Goal: Check status

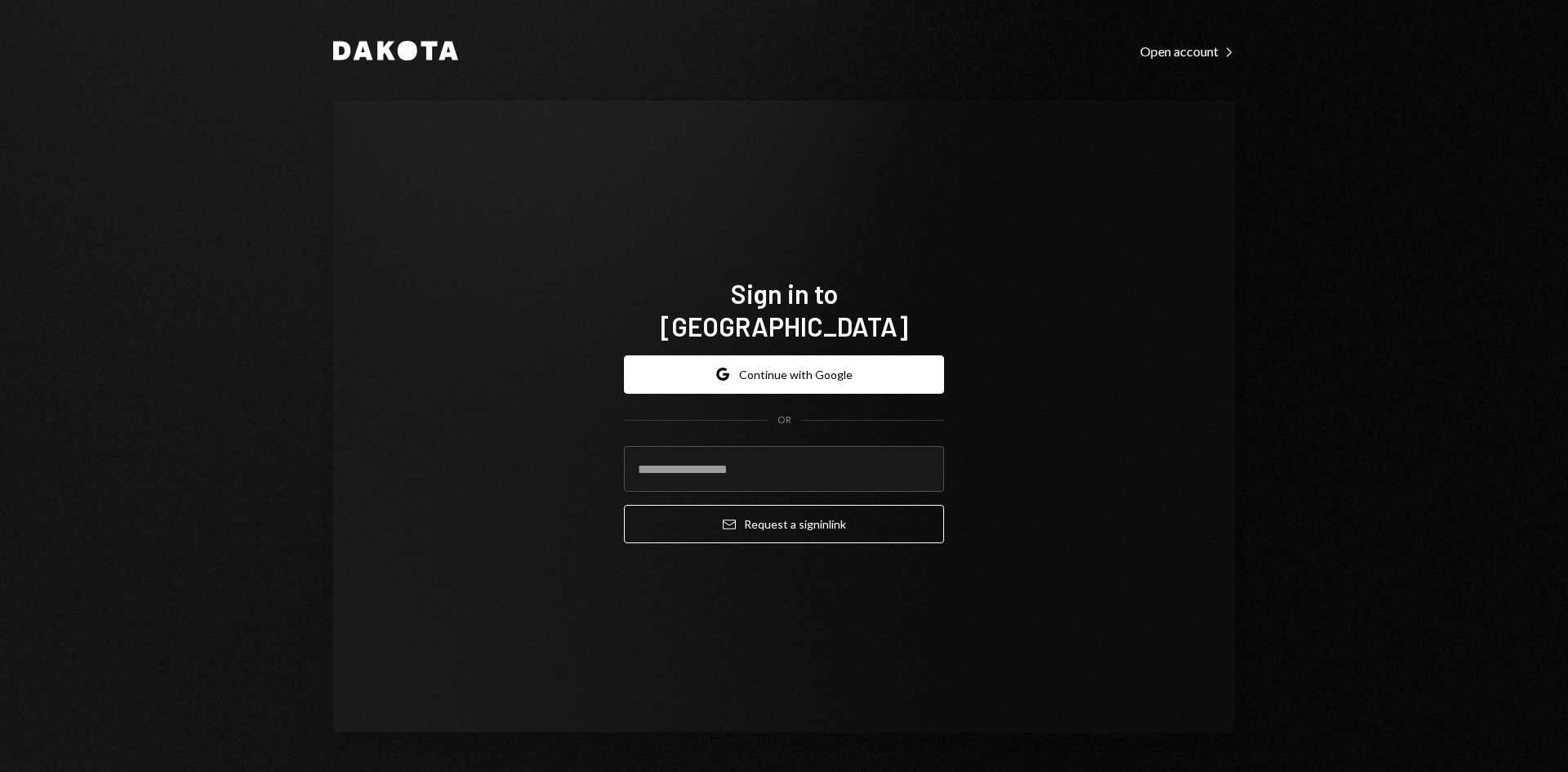
type input "**********"
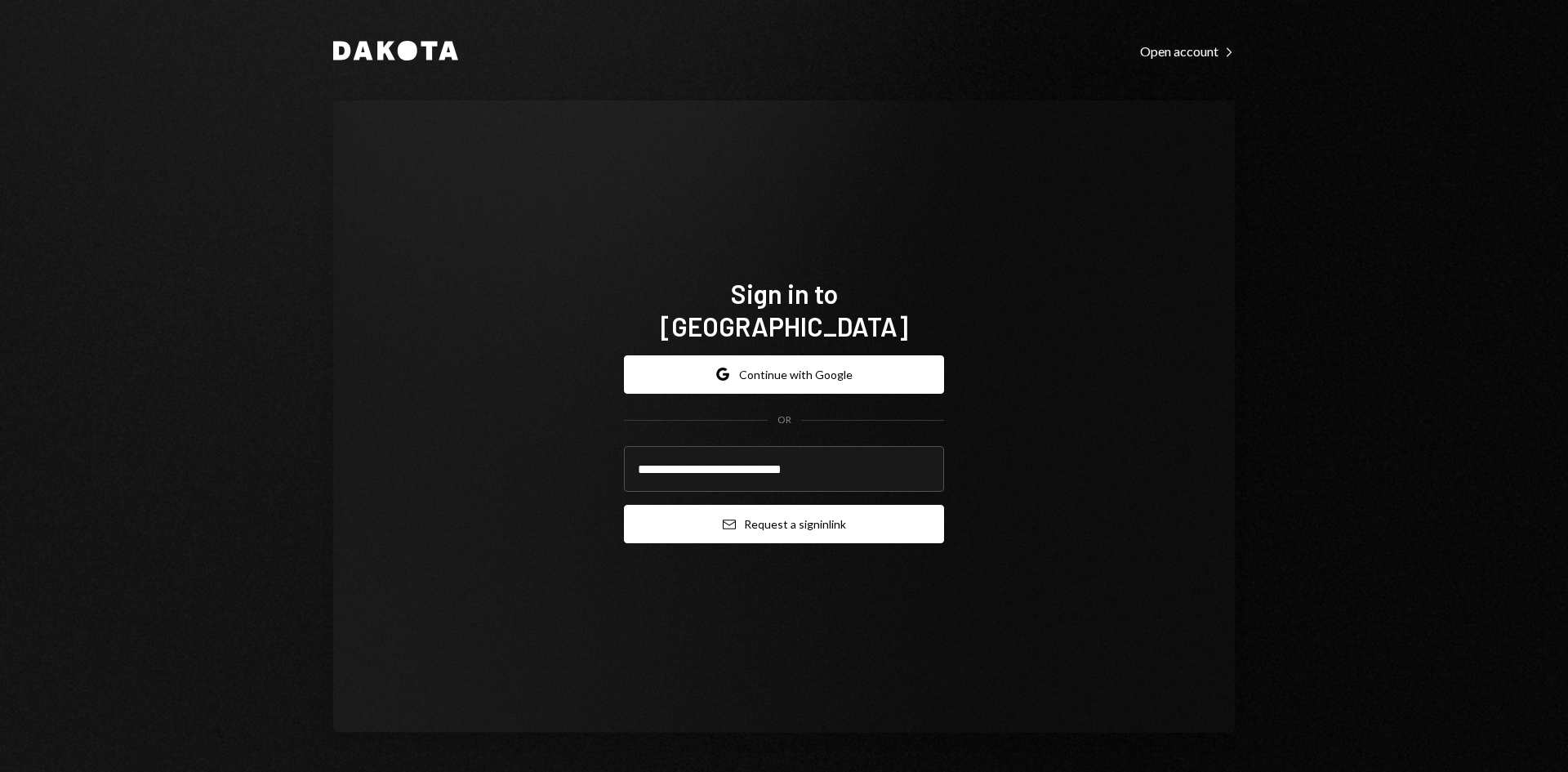
click at [801, 509] on button "Email Request a sign in link" at bounding box center [784, 524] width 321 height 38
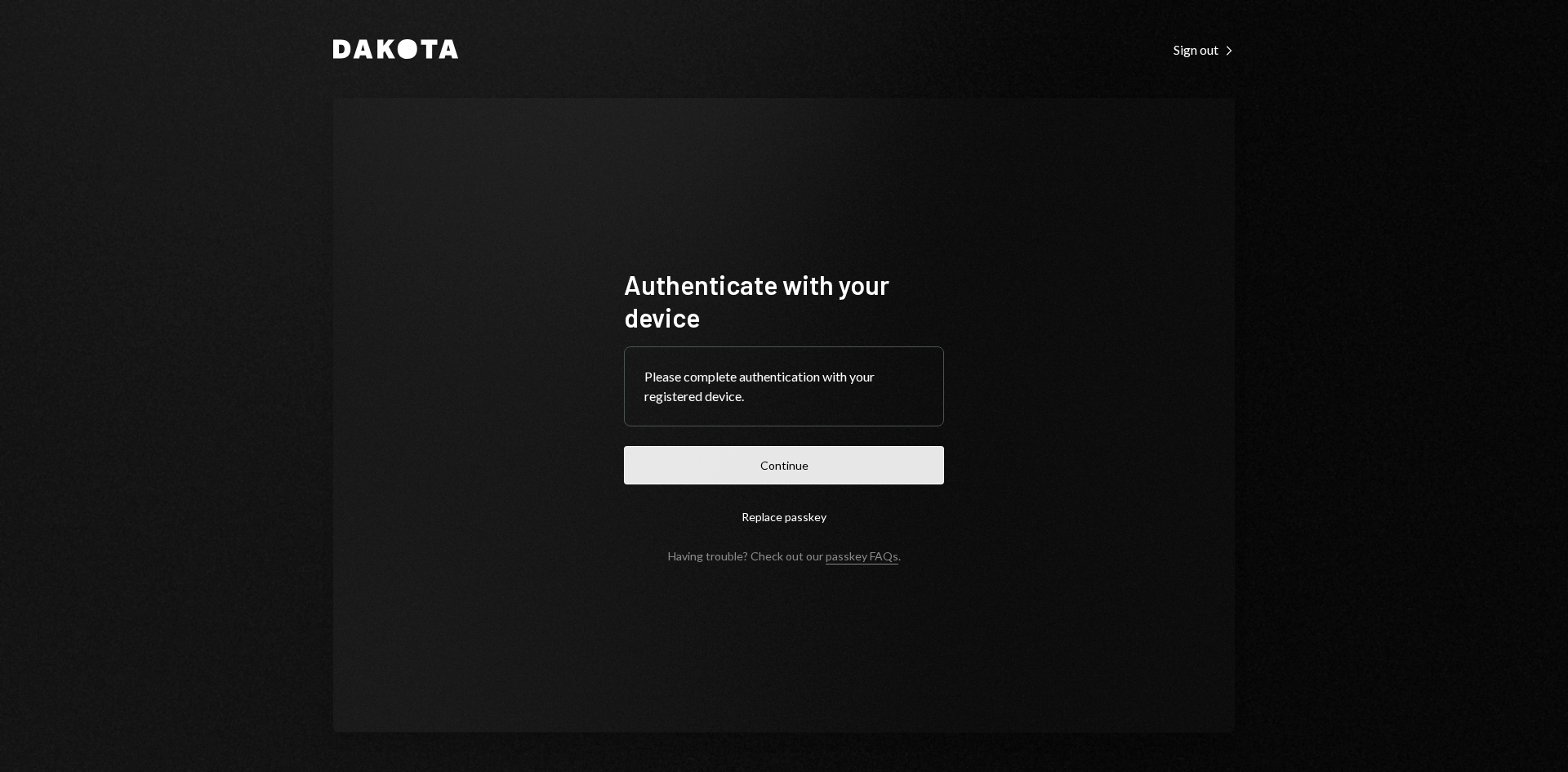
click at [794, 470] on button "Continue" at bounding box center [784, 465] width 321 height 38
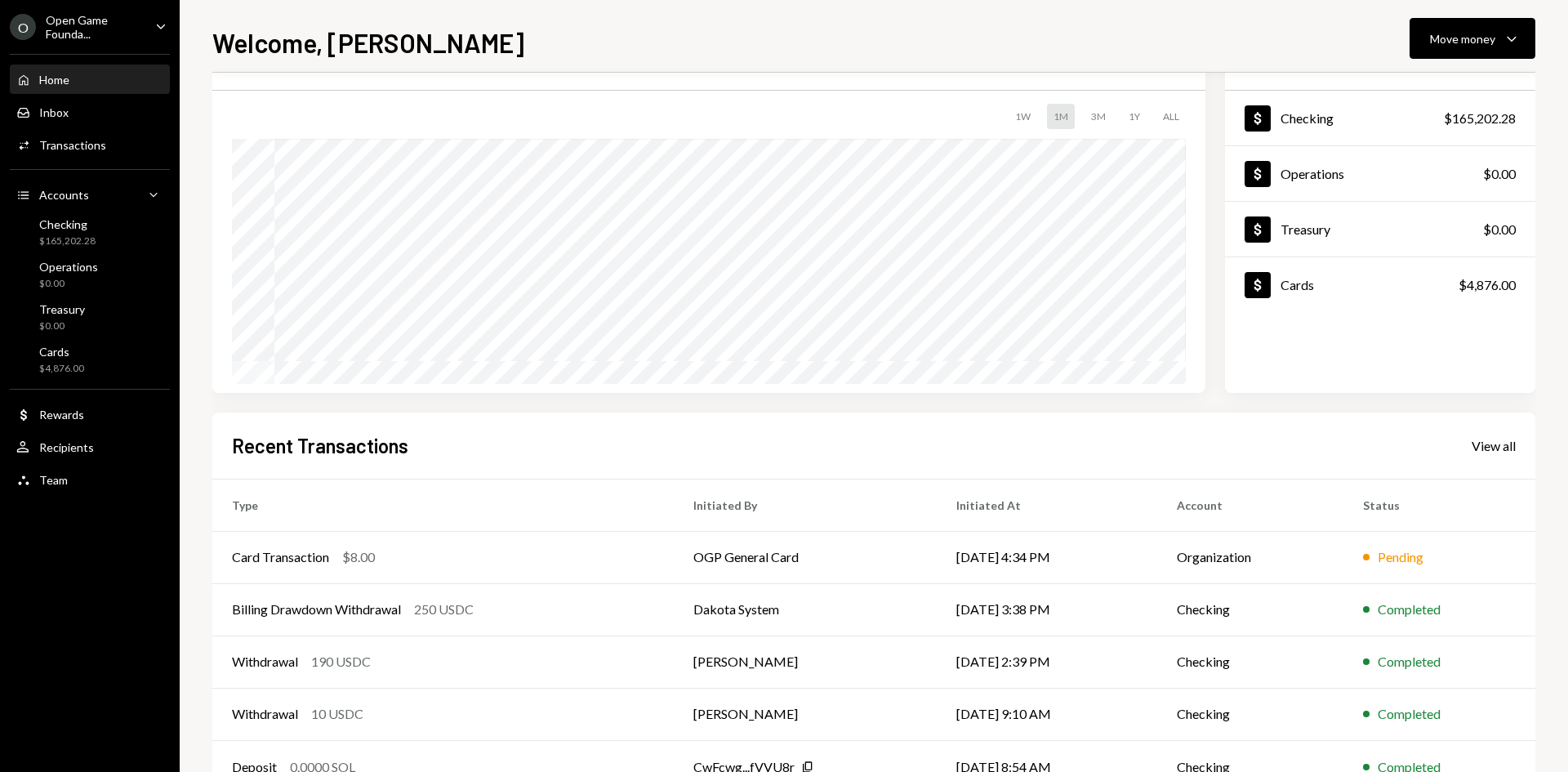
scroll to position [135, 0]
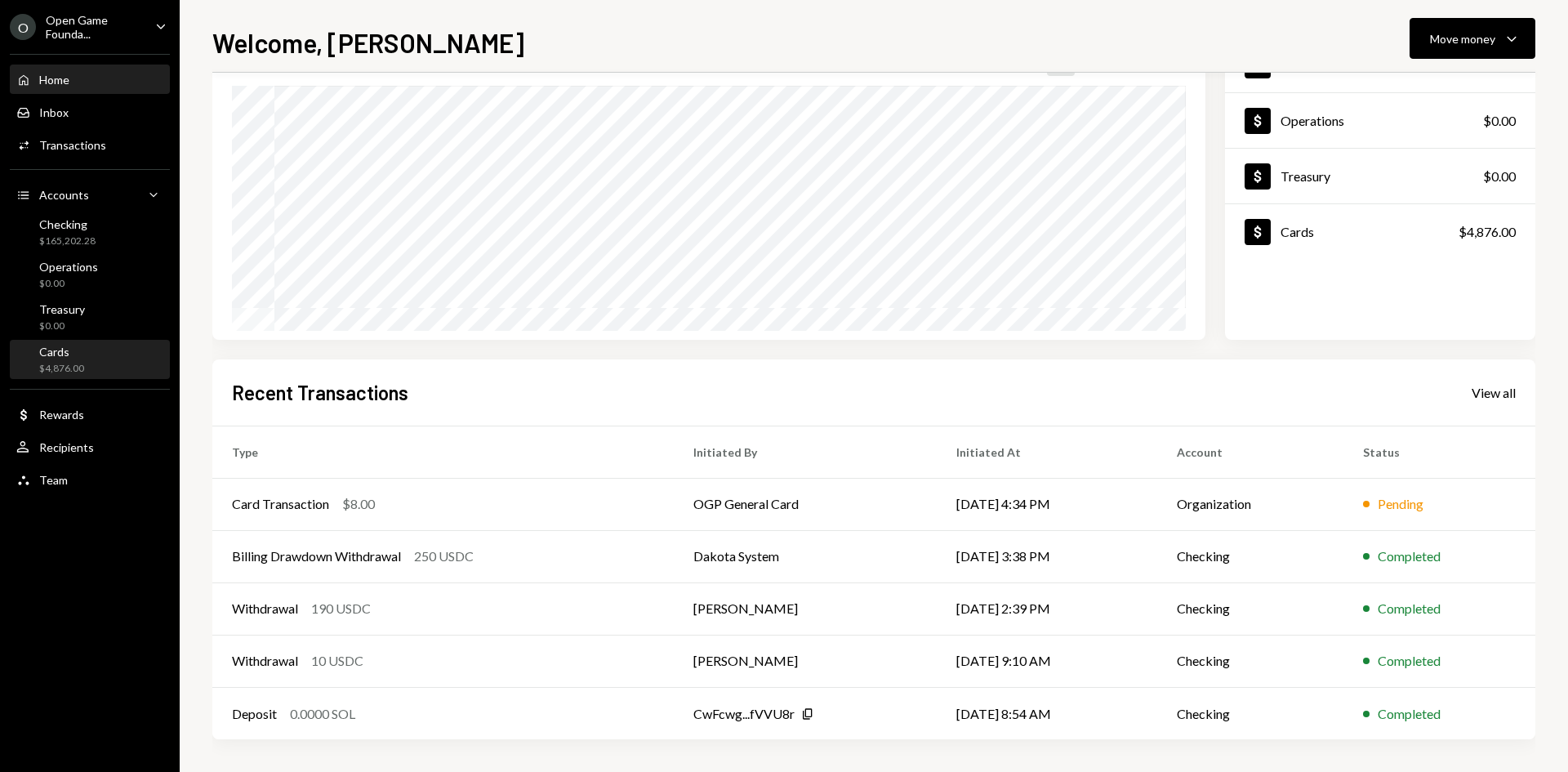
click at [80, 370] on div "$4,876.00" at bounding box center [61, 369] width 45 height 14
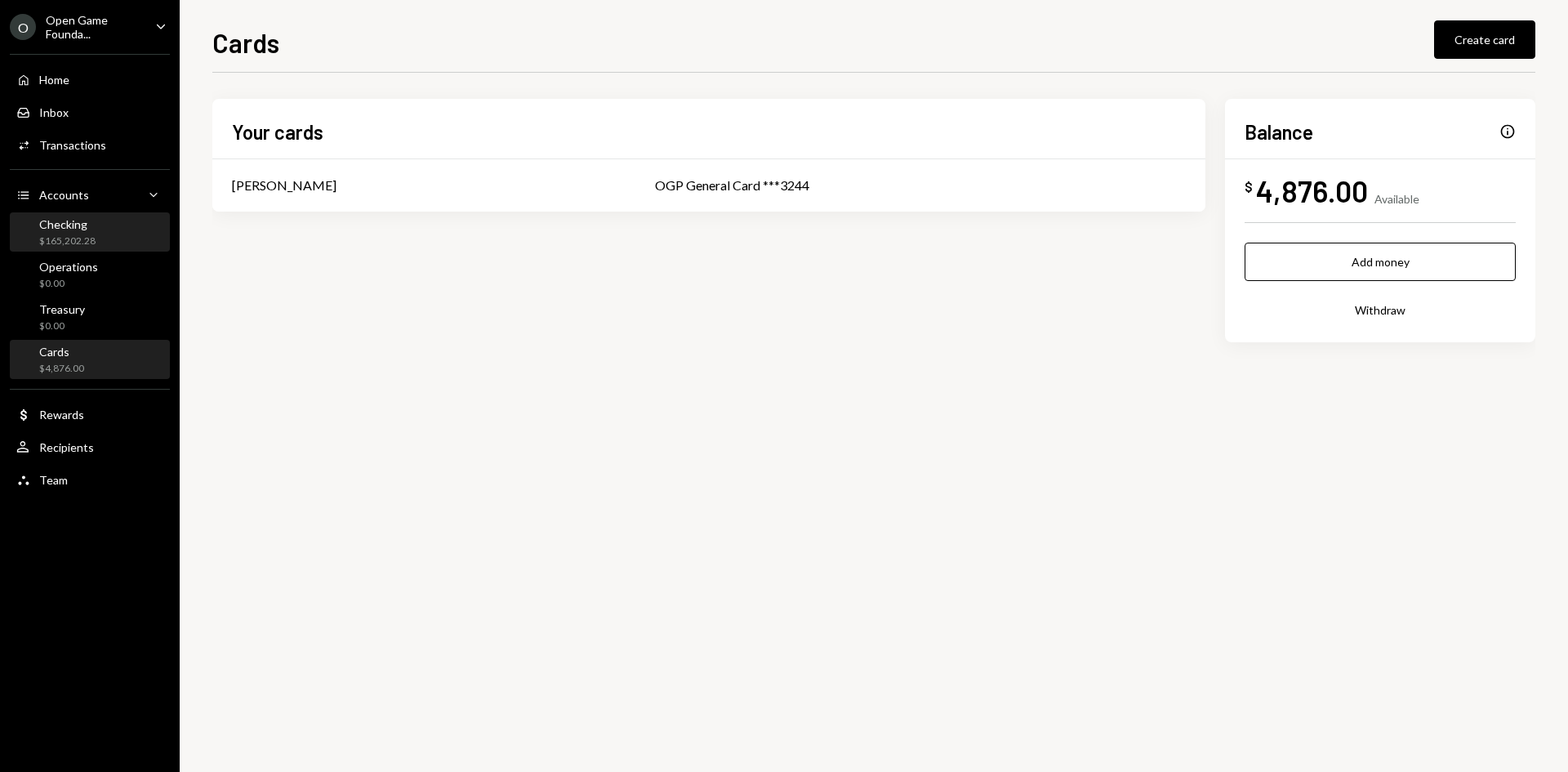
click at [71, 233] on div "Checking $165,202.28" at bounding box center [67, 233] width 56 height 31
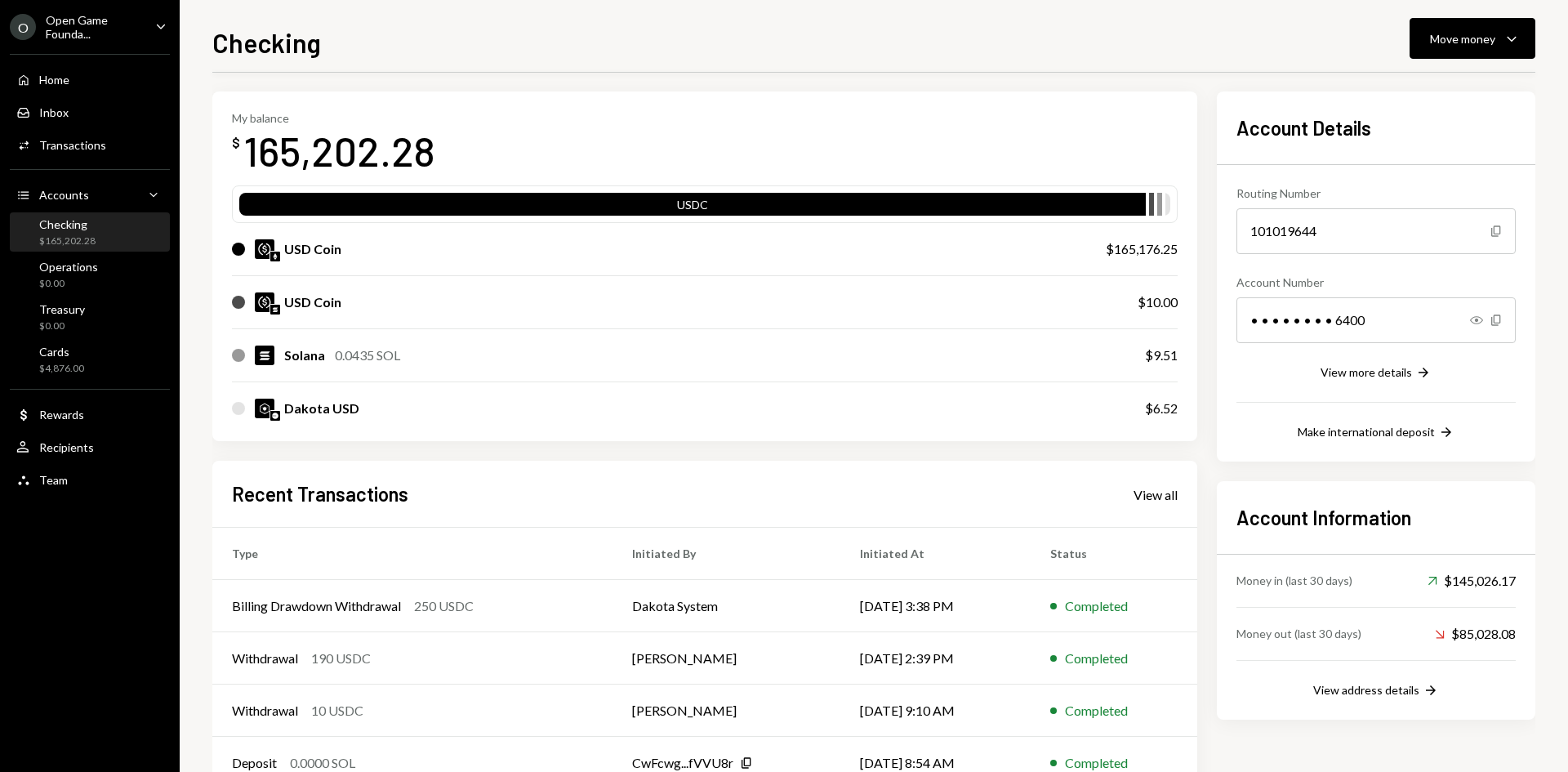
scroll to position [160, 0]
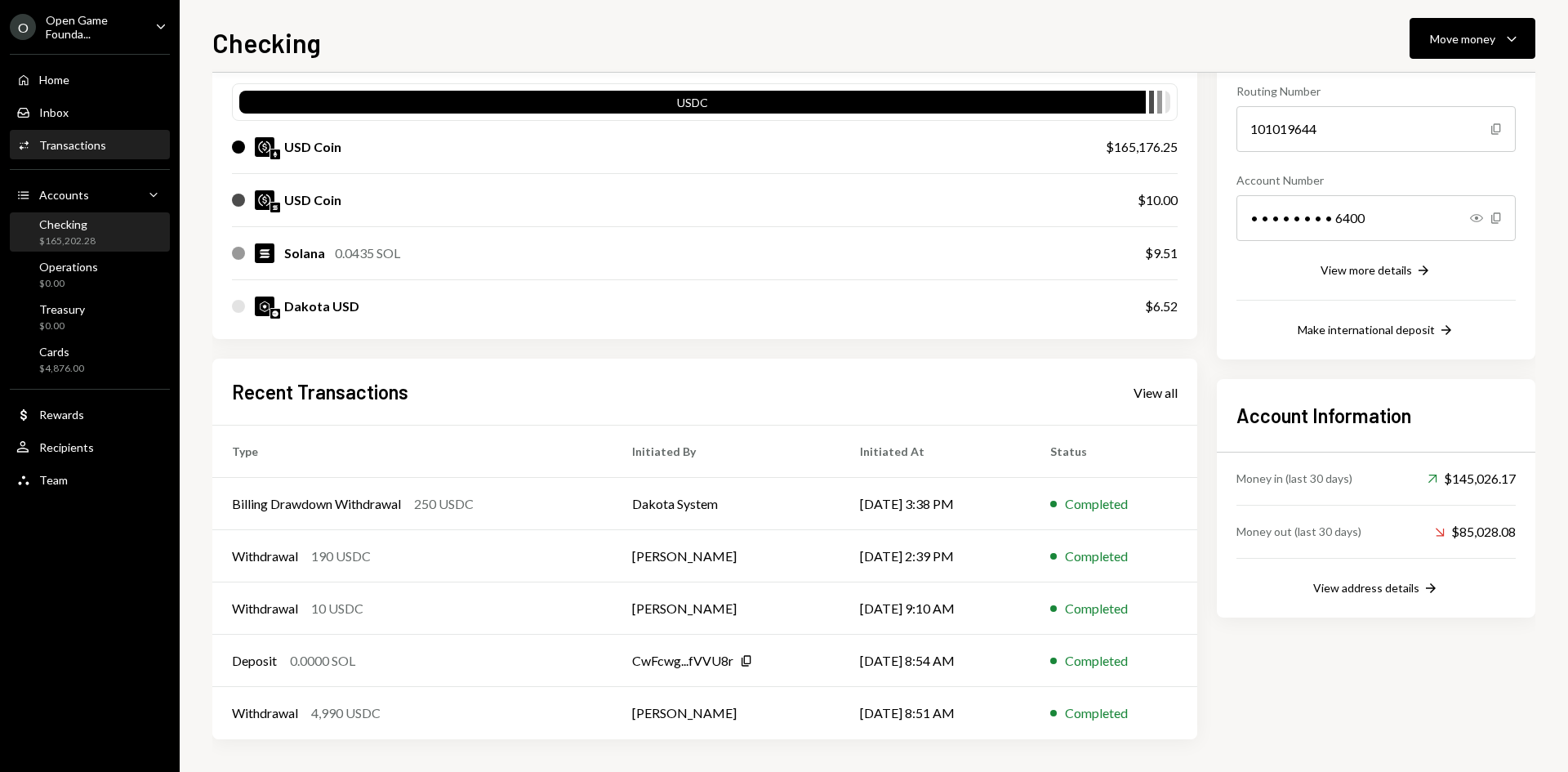
click at [80, 145] on div "Transactions" at bounding box center [72, 145] width 67 height 14
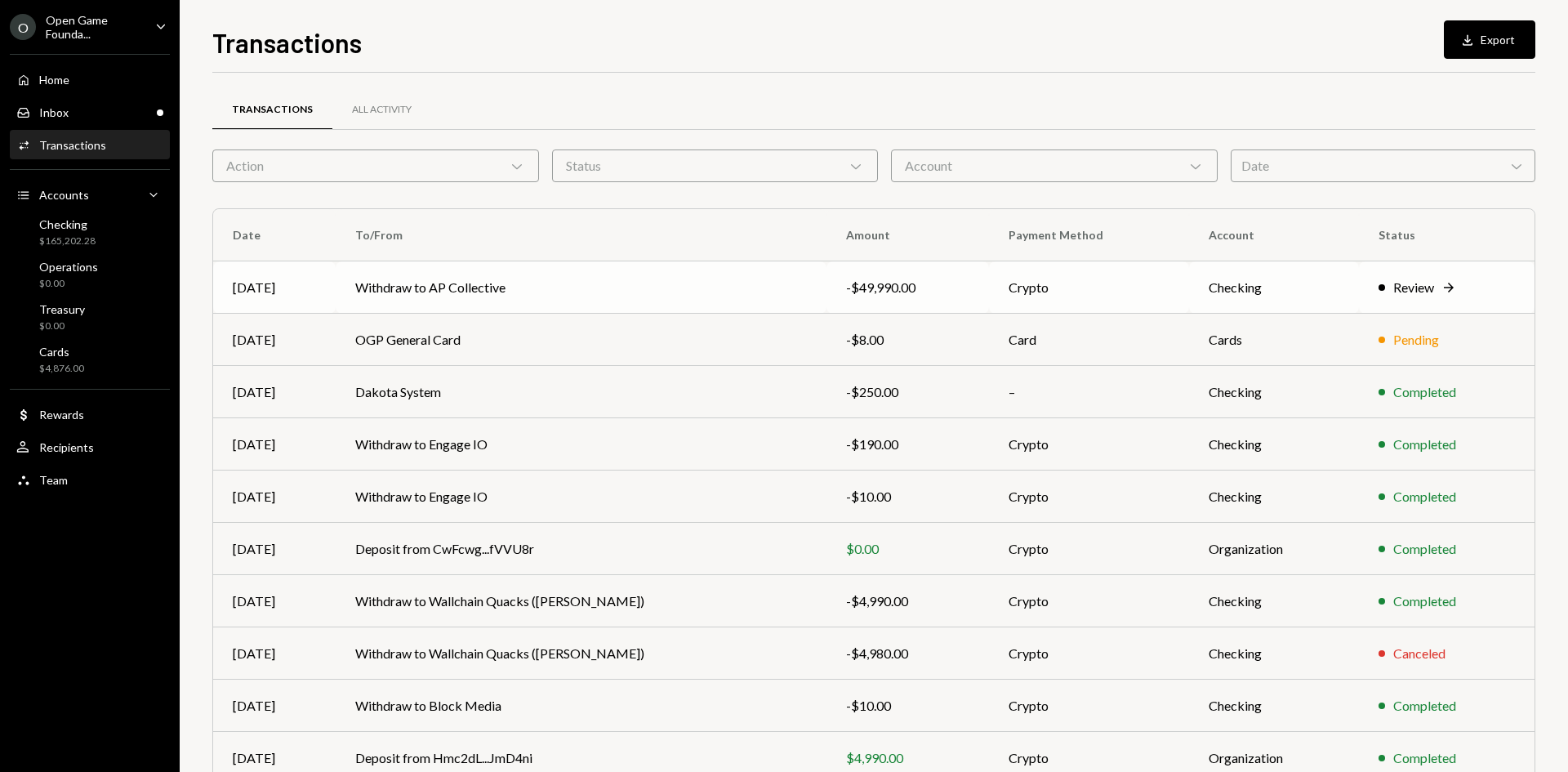
click at [719, 288] on td "Withdraw to AP Collective" at bounding box center [581, 288] width 491 height 52
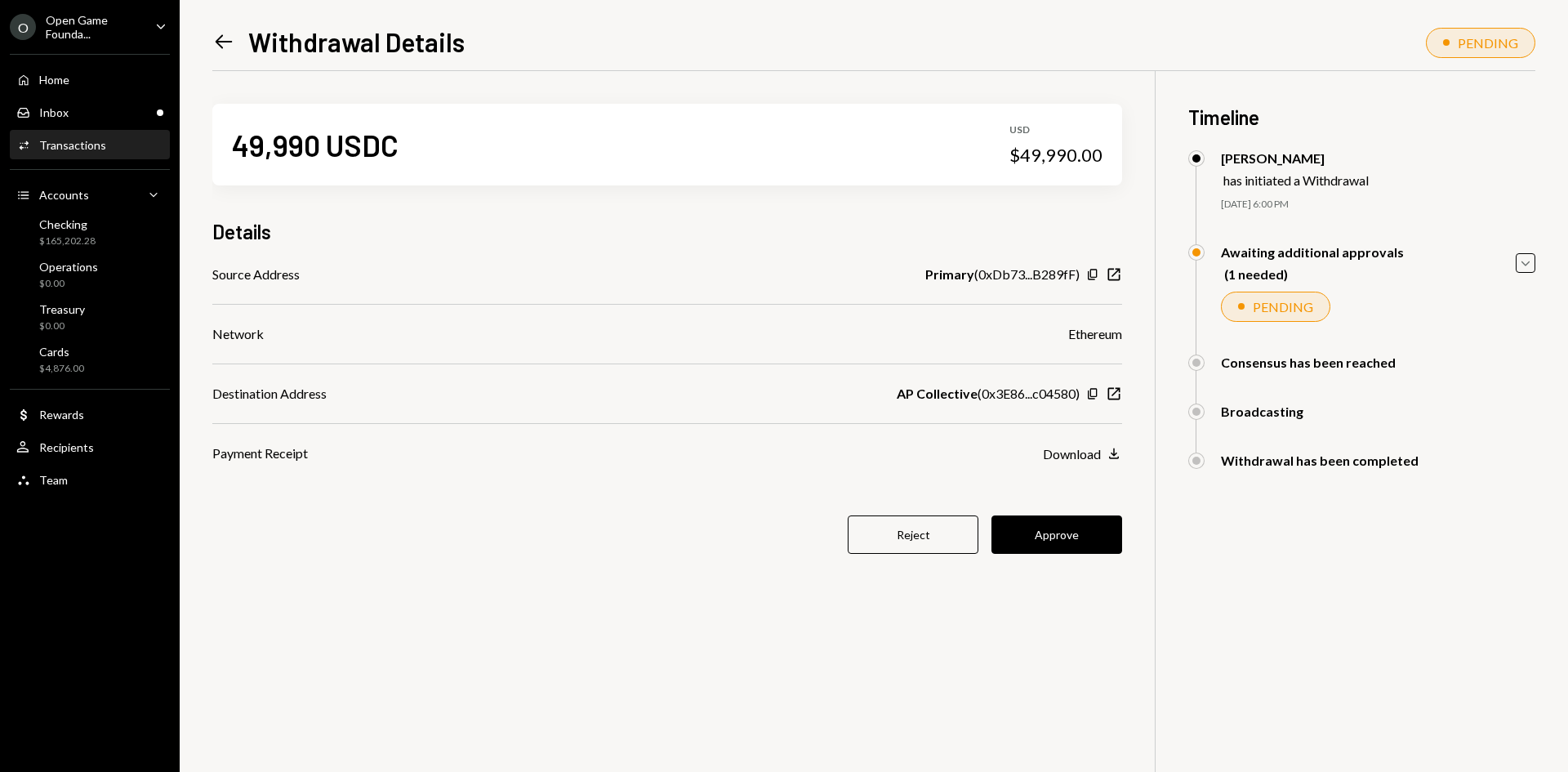
click at [218, 43] on icon at bounding box center [224, 42] width 17 height 14
